Goal: Transaction & Acquisition: Book appointment/travel/reservation

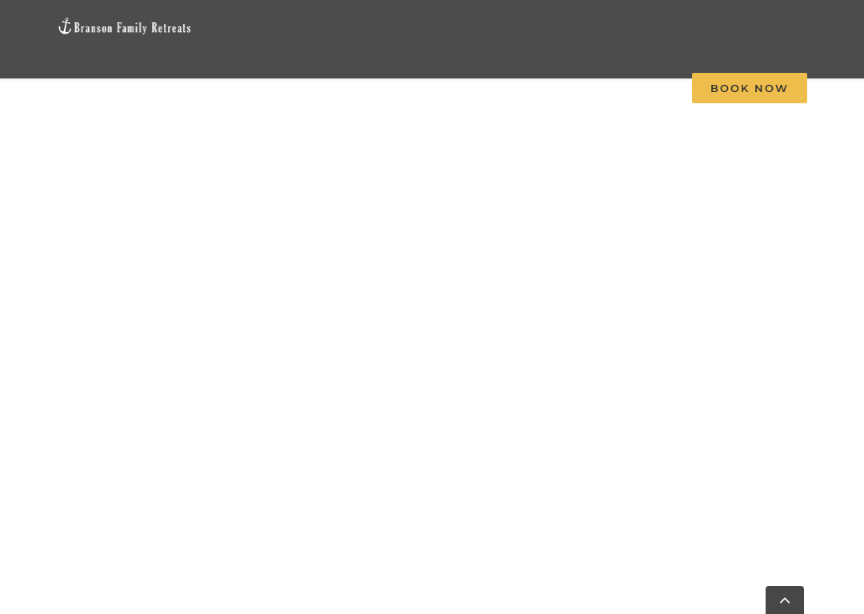
scroll to position [1191, 0]
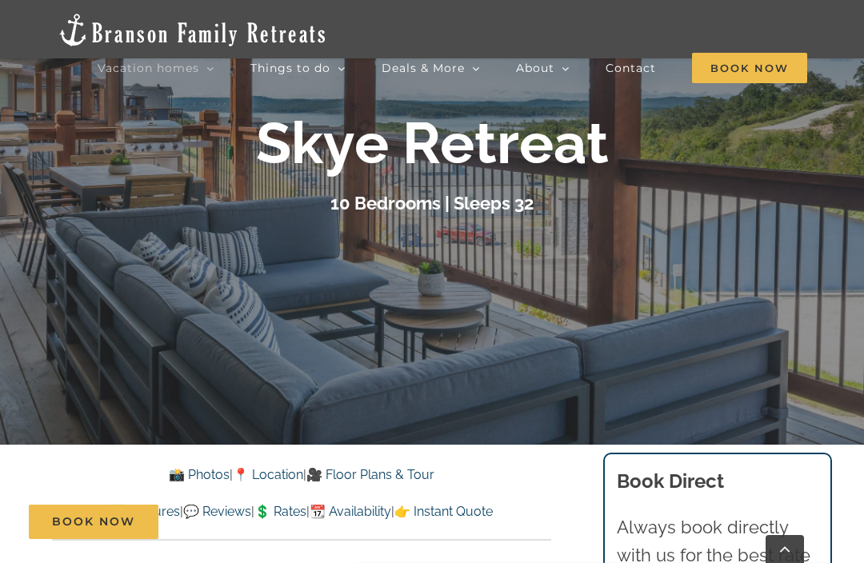
scroll to position [161, 0]
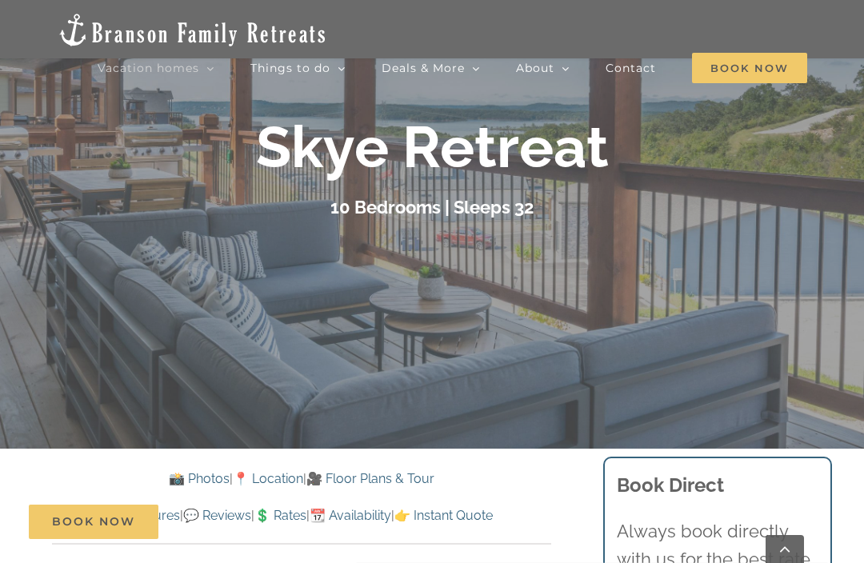
click at [723, 316] on div at bounding box center [432, 281] width 864 height 563
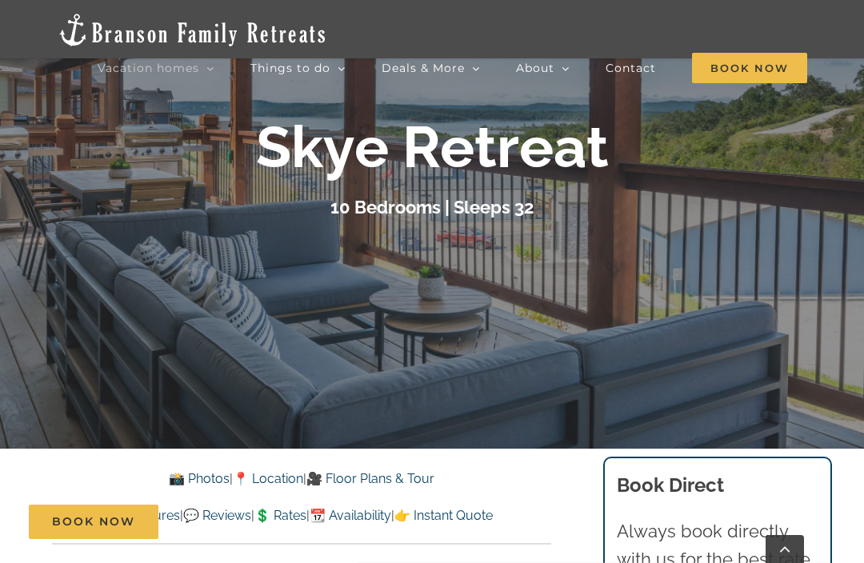
click at [393, 475] on link "🎥 Floor Plans & Tour" at bounding box center [370, 478] width 128 height 15
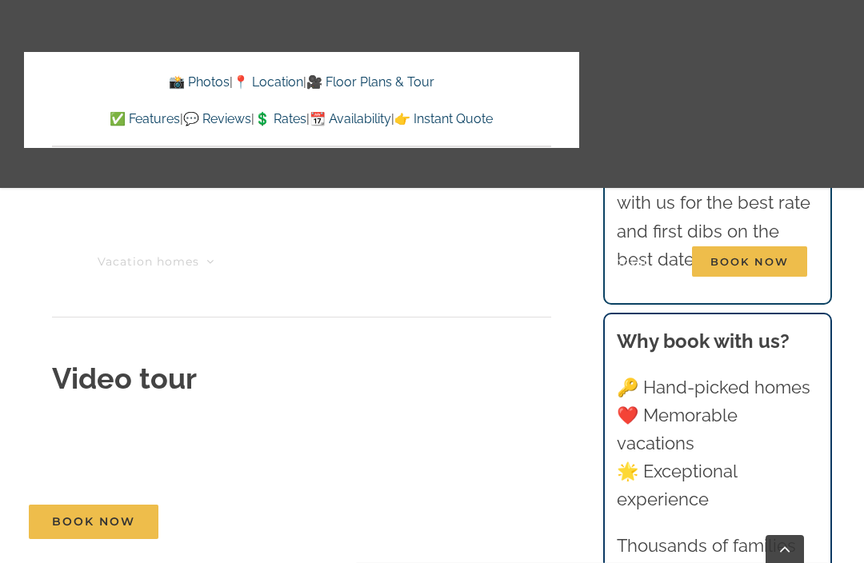
scroll to position [5353, 0]
click at [380, 115] on link "📆 Availability" at bounding box center [351, 118] width 82 height 15
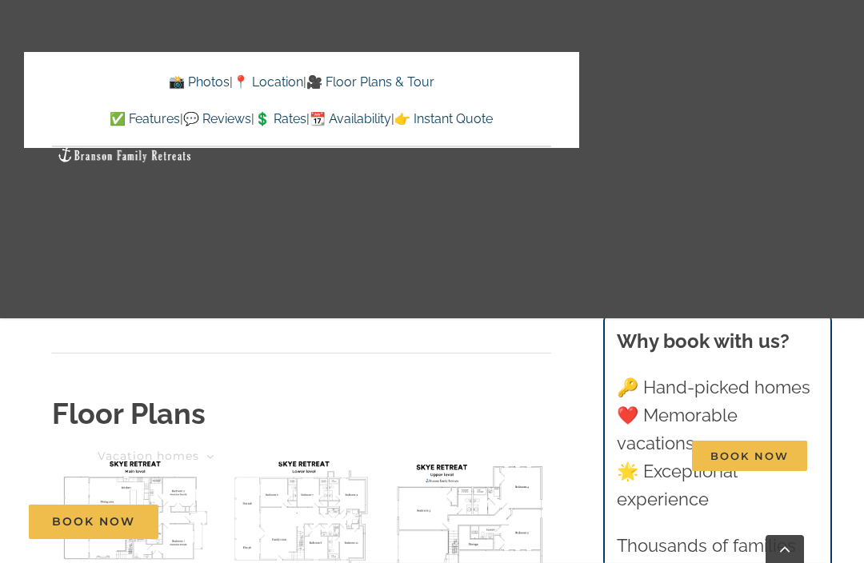
scroll to position [5738, 0]
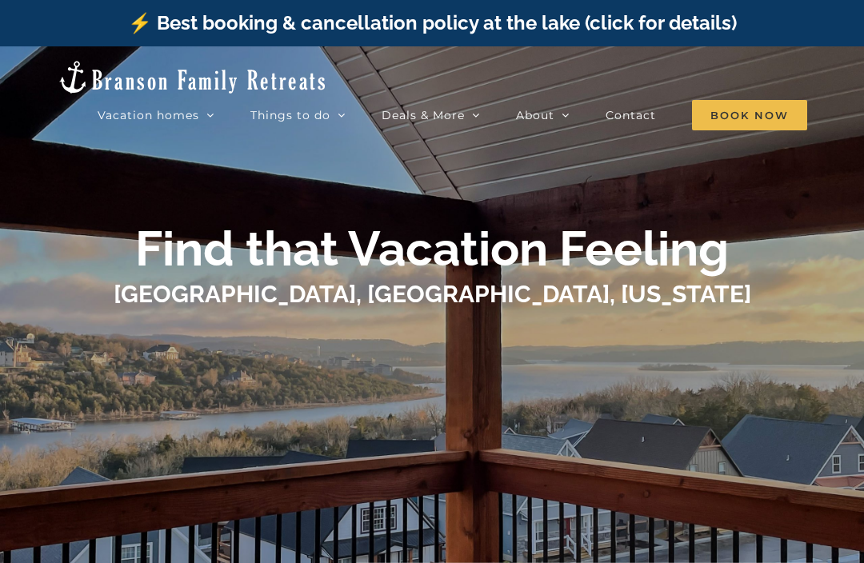
click at [748, 100] on span "Book Now" at bounding box center [749, 115] width 115 height 30
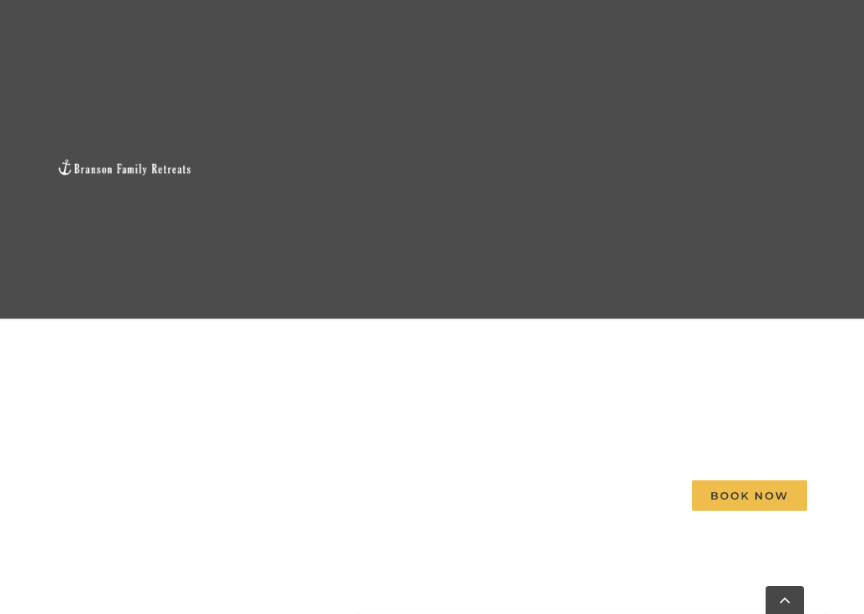
scroll to position [1729, 0]
click at [606, 443] on link "Contact" at bounding box center [631, 495] width 50 height 318
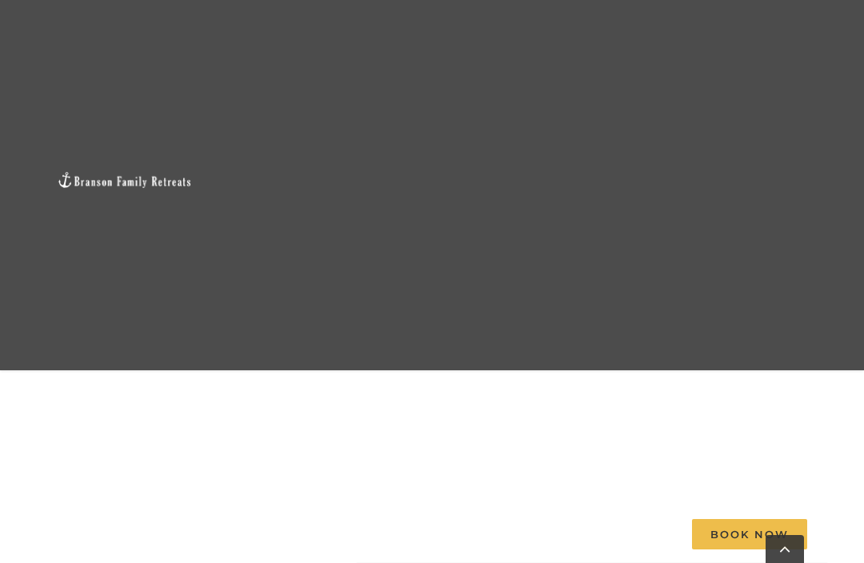
scroll to position [1751, 0]
click at [613, 410] on link "Contact" at bounding box center [631, 534] width 50 height 344
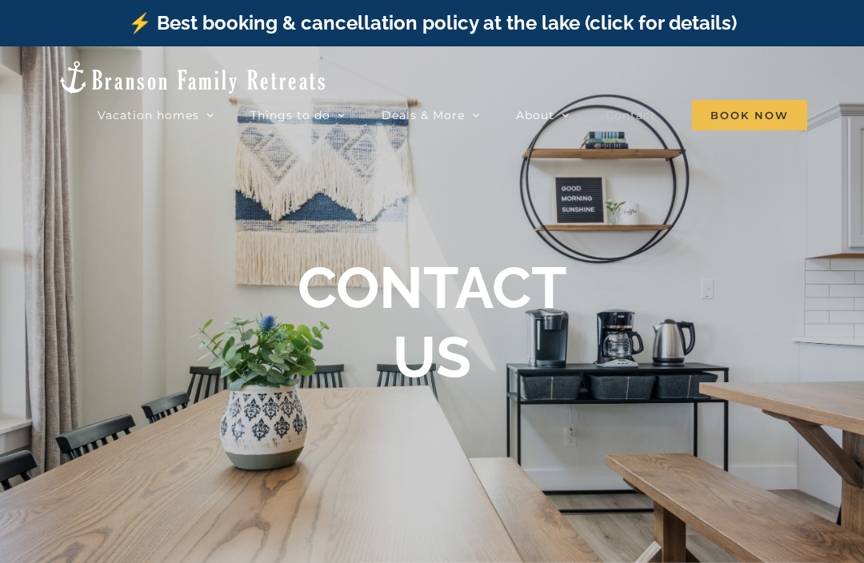
click at [441, 378] on span "Skye Retreat | 10 Bedrooms" at bounding box center [381, 384] width 134 height 12
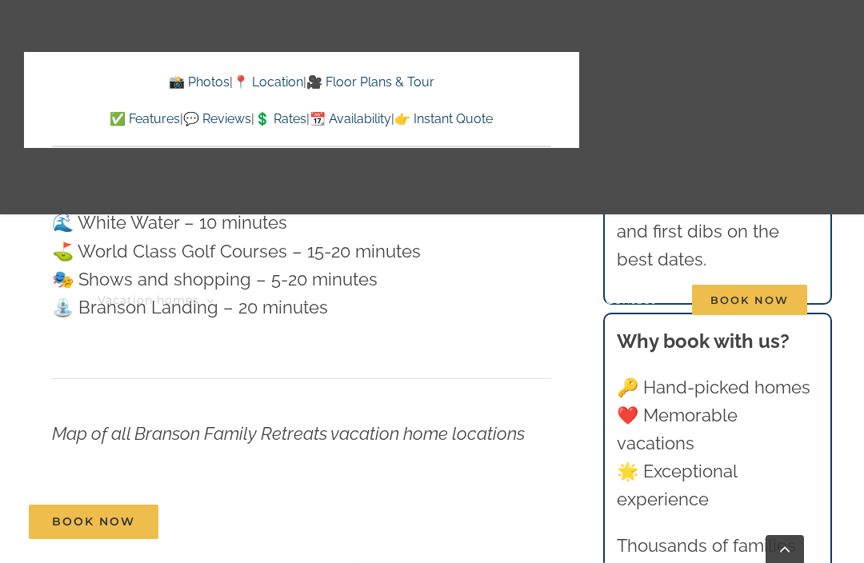
scroll to position [4898, 0]
